Goal: Transaction & Acquisition: Purchase product/service

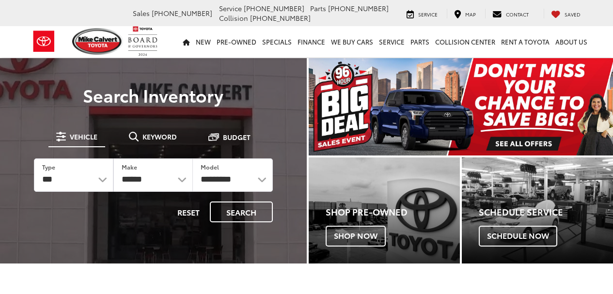
select select "******"
click at [257, 181] on select "**********" at bounding box center [232, 174] width 79 height 33
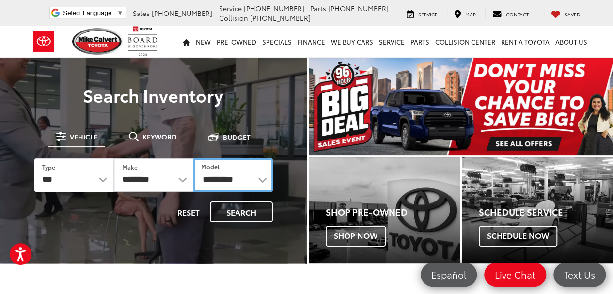
select select "****"
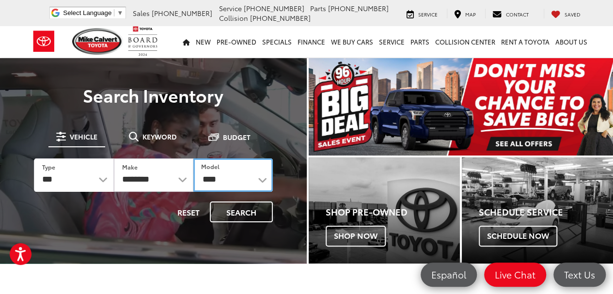
click at [193, 158] on select "**********" at bounding box center [232, 174] width 79 height 33
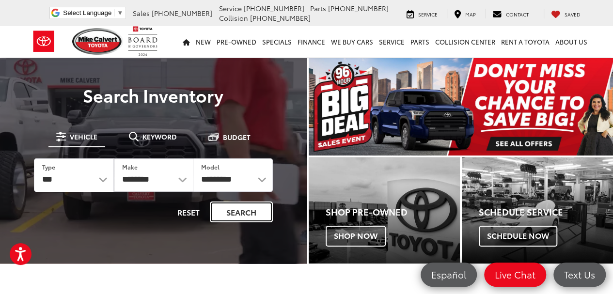
click at [242, 216] on button "Search" at bounding box center [241, 212] width 63 height 21
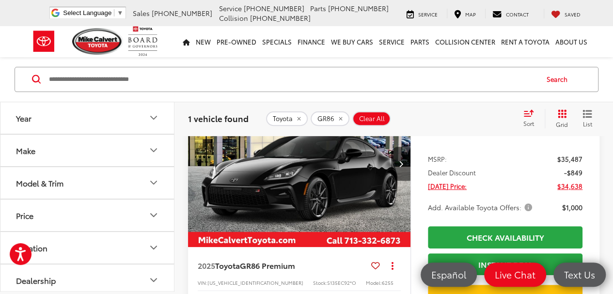
scroll to position [97, 0]
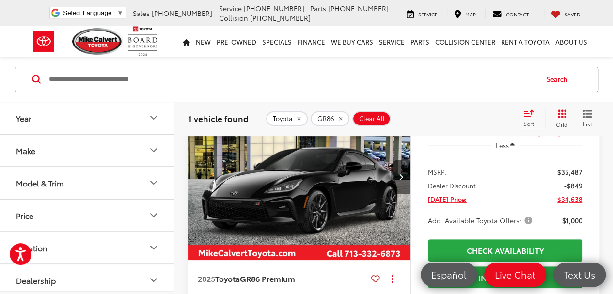
click at [372, 176] on img "2025 Toyota GR86 GR86 Premium 0" at bounding box center [299, 177] width 224 height 168
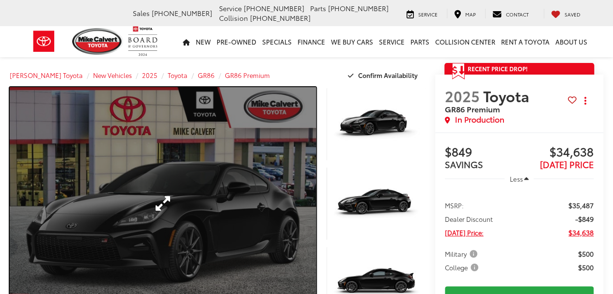
click at [147, 192] on link "Expand Photo 0" at bounding box center [163, 203] width 306 height 233
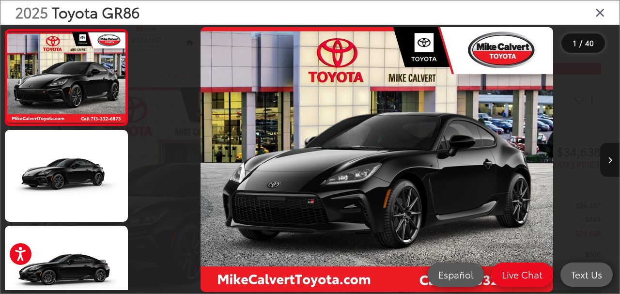
click at [609, 160] on icon "Next image" at bounding box center [610, 160] width 4 height 7
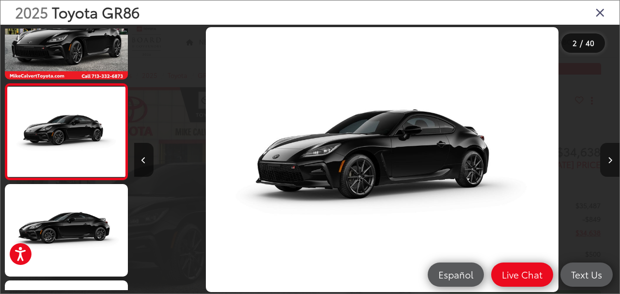
scroll to position [0, 485]
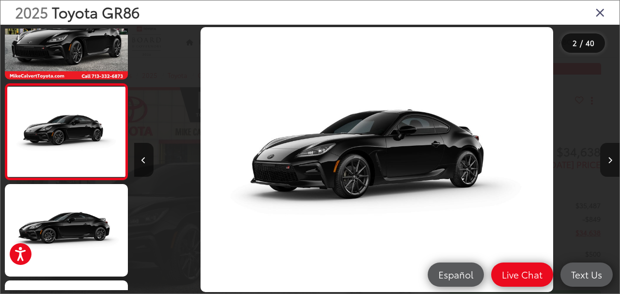
click at [609, 160] on icon "Next image" at bounding box center [610, 160] width 4 height 7
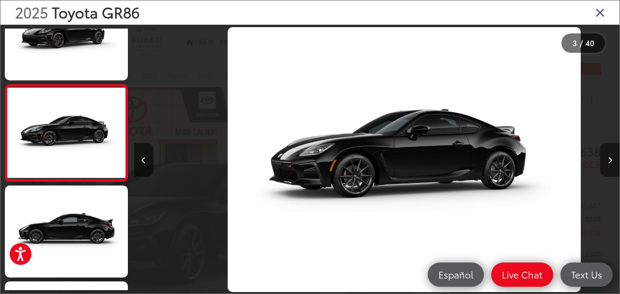
scroll to position [0, 972]
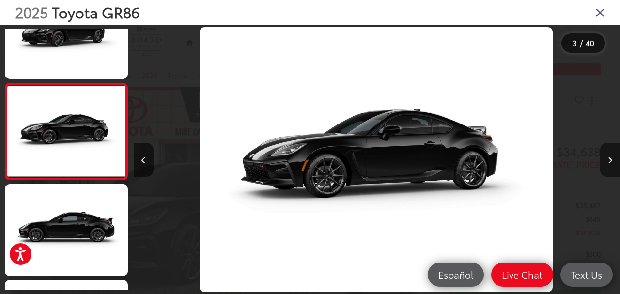
click at [609, 160] on icon "Next image" at bounding box center [610, 160] width 4 height 7
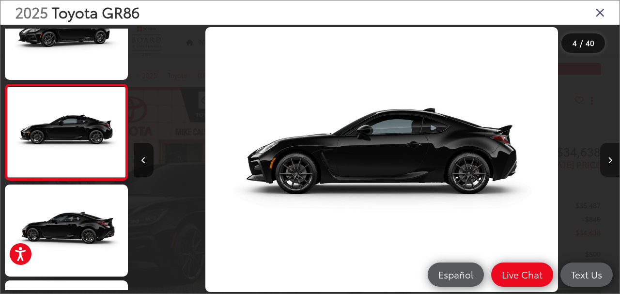
scroll to position [0, 1457]
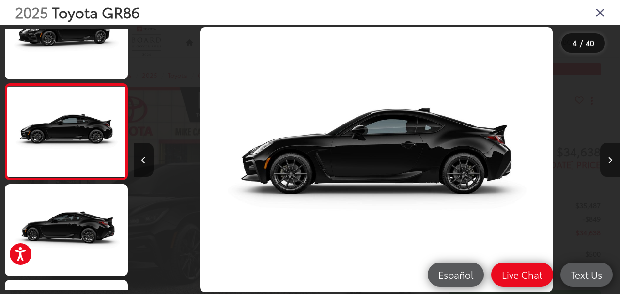
click at [609, 160] on icon "Next image" at bounding box center [610, 160] width 4 height 7
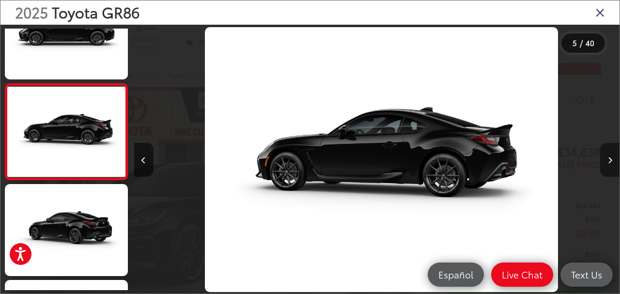
scroll to position [0, 1944]
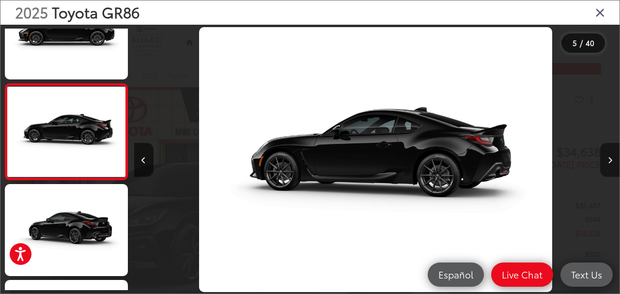
click at [609, 160] on icon "Next image" at bounding box center [610, 160] width 4 height 7
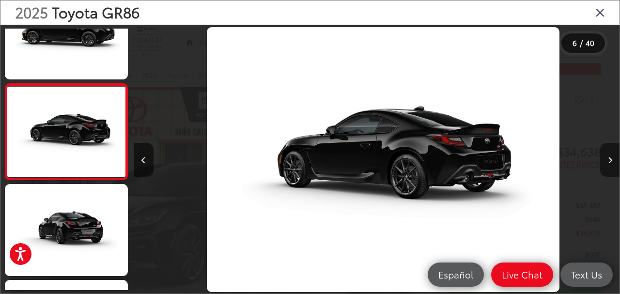
scroll to position [0, 2429]
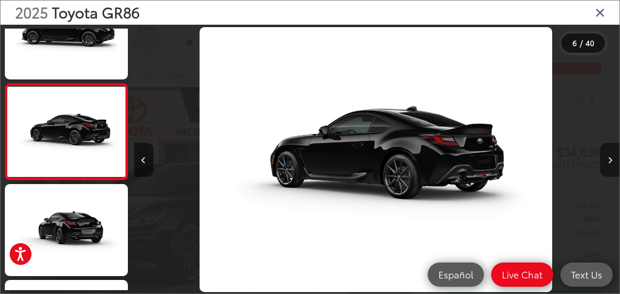
click at [608, 161] on icon "Next image" at bounding box center [610, 160] width 4 height 7
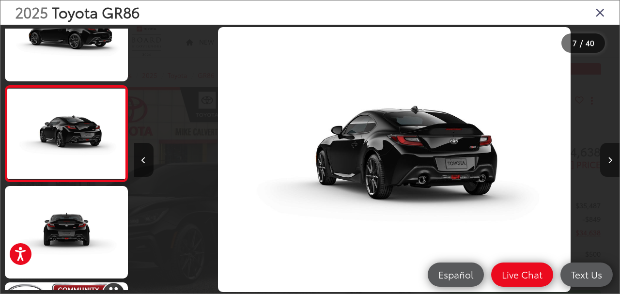
scroll to position [0, 2915]
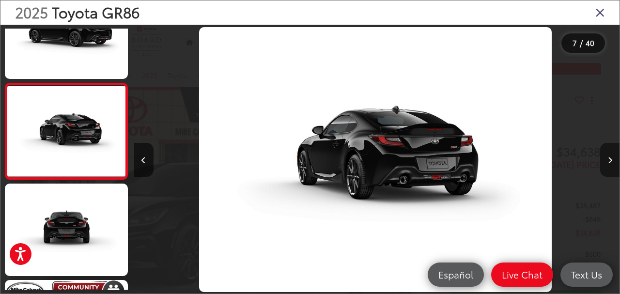
click at [608, 161] on icon "Next image" at bounding box center [610, 160] width 4 height 7
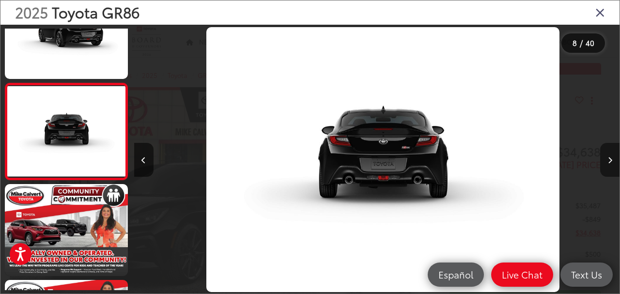
scroll to position [0, 3401]
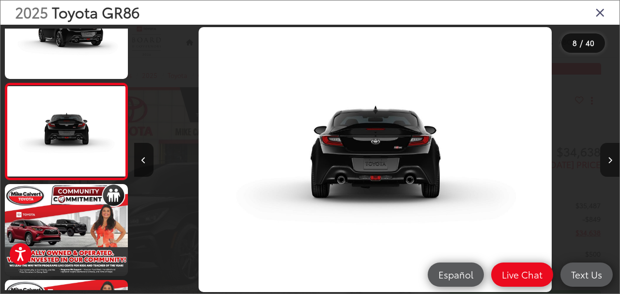
click at [608, 161] on icon "Next image" at bounding box center [610, 160] width 4 height 7
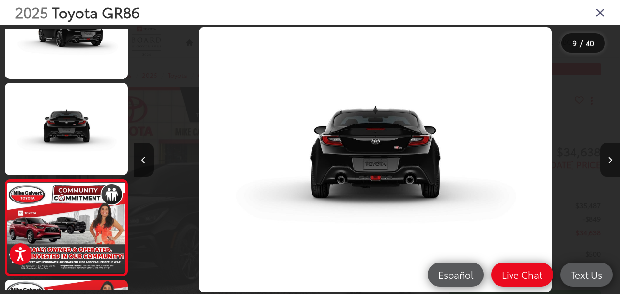
scroll to position [0, 0]
